Goal: Information Seeking & Learning: Find specific page/section

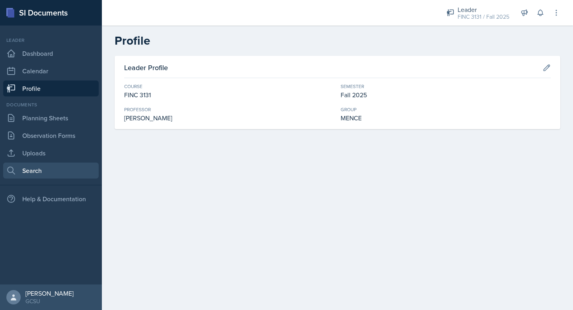
click at [91, 163] on link "Search" at bounding box center [51, 170] width 96 height 16
select select "all"
select select "1"
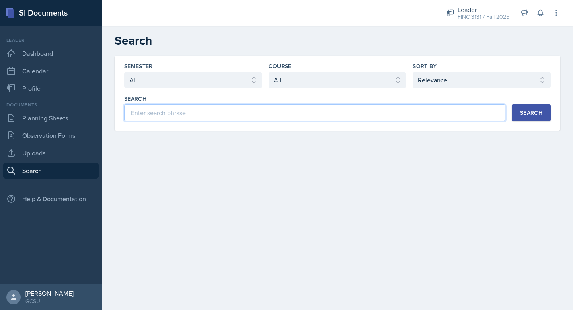
click at [216, 115] on input at bounding box center [314, 112] width 381 height 17
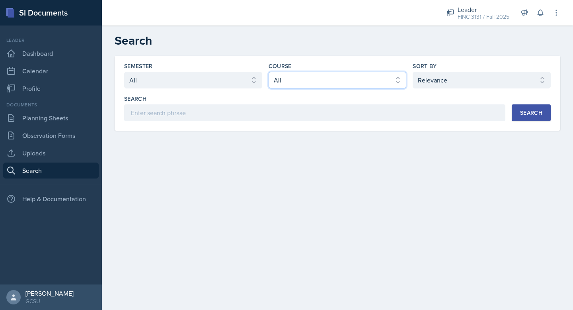
click at [312, 84] on select "Select course All ACCT 3101 ACCT 3102 ASTR 1000 BIOL 1100 BIOL 1107 BIOL 1108 B…" at bounding box center [338, 80] width 138 height 17
select select "6e980457-ae96-48c6-87a0-7a1167454bc8"
click at [269, 72] on select "Select course All ACCT 3101 ACCT 3102 ASTR 1000 BIOL 1100 BIOL 1107 BIOL 1108 B…" at bounding box center [338, 80] width 138 height 17
click at [536, 110] on div "Search" at bounding box center [531, 112] width 22 height 6
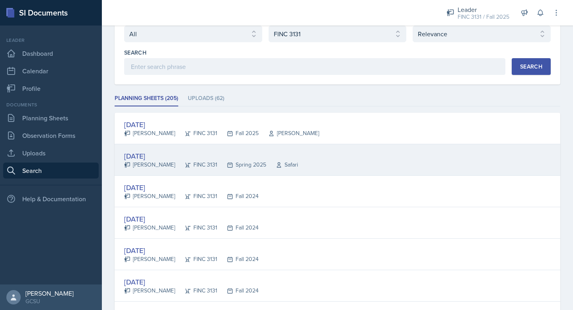
scroll to position [47, 0]
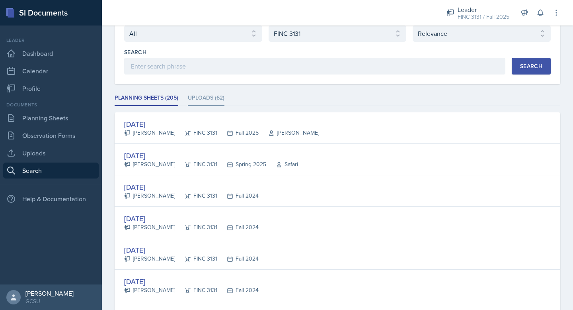
click at [215, 96] on li "Uploads (62)" at bounding box center [206, 98] width 37 height 16
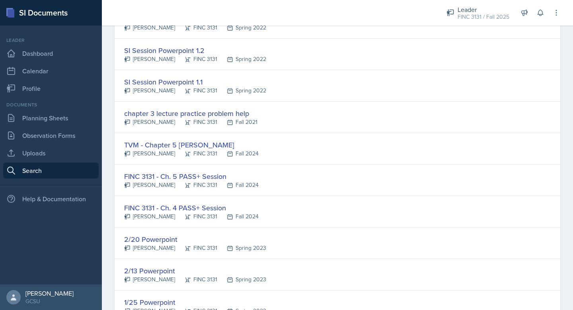
scroll to position [1128, 0]
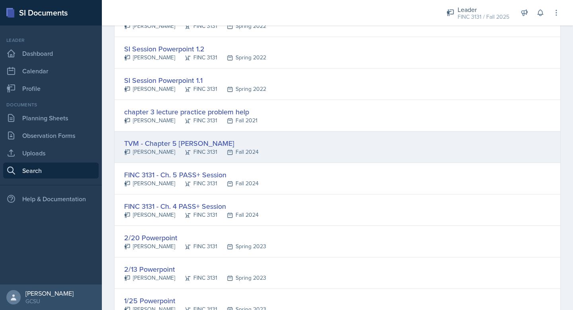
click at [181, 143] on div "TVM - Chapter 5 [PERSON_NAME]" at bounding box center [191, 143] width 135 height 11
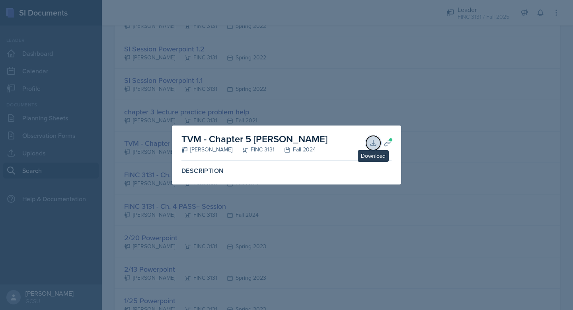
click at [374, 142] on icon at bounding box center [373, 143] width 8 height 8
